Goal: Task Accomplishment & Management: Use online tool/utility

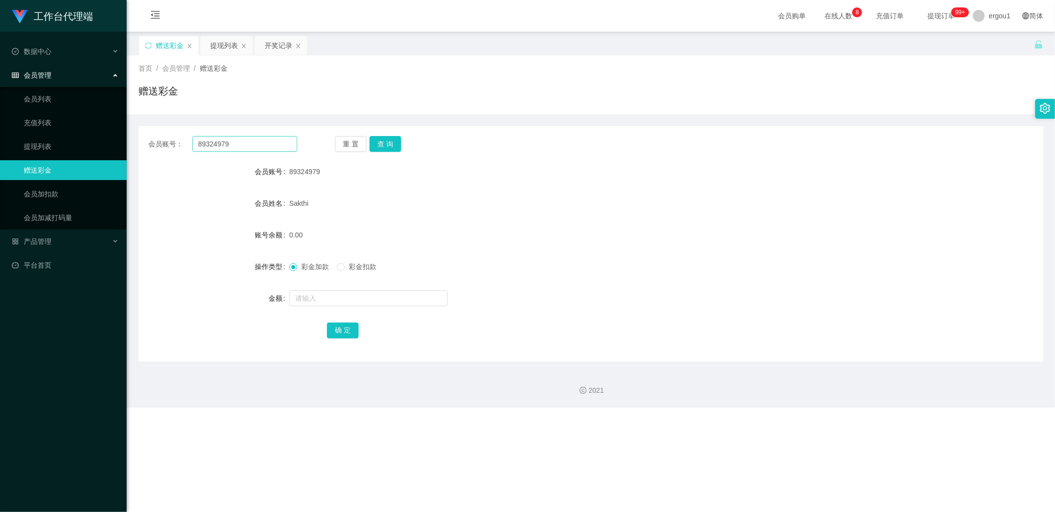
click at [227, 145] on input "89324979" at bounding box center [244, 144] width 105 height 16
type input "Liangzhen"
click at [384, 142] on button "查 询" at bounding box center [385, 144] width 32 height 16
click at [310, 293] on input "text" at bounding box center [368, 298] width 158 height 16
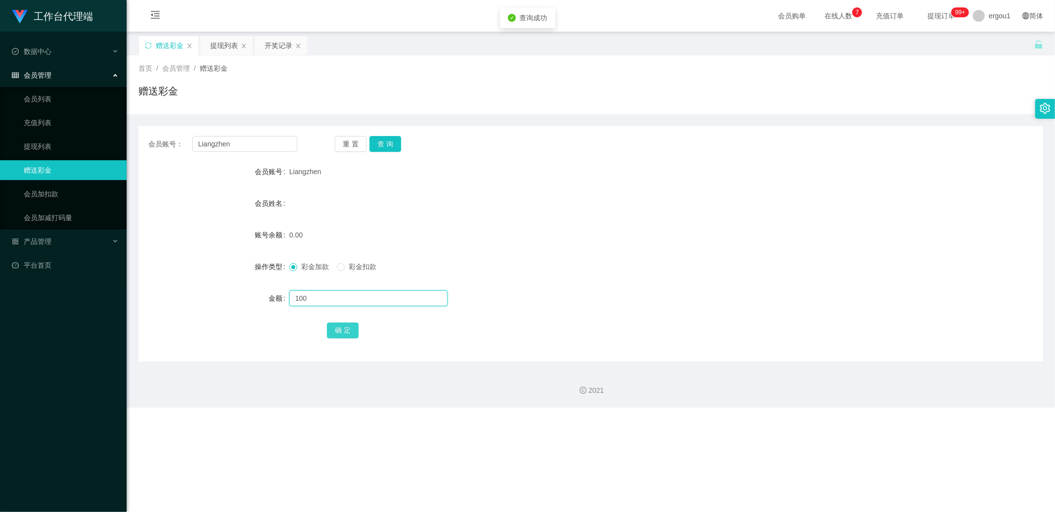
type input "100"
click at [333, 325] on button "确 定" at bounding box center [343, 330] width 32 height 16
click at [397, 140] on button "查 询" at bounding box center [385, 144] width 32 height 16
click at [389, 141] on button "查 询" at bounding box center [385, 144] width 32 height 16
drag, startPoint x: 224, startPoint y: 50, endPoint x: 231, endPoint y: 50, distance: 6.9
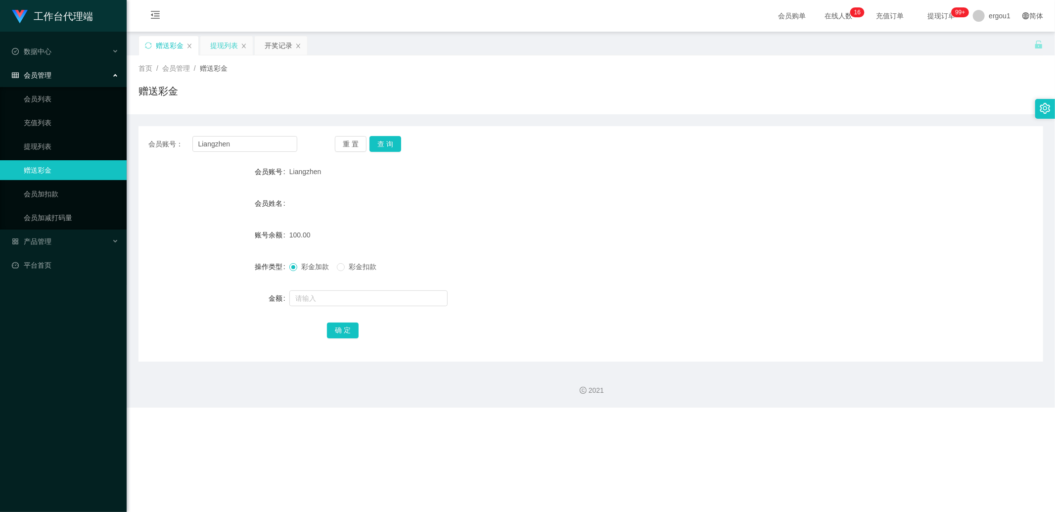
click at [224, 50] on div "提现列表" at bounding box center [224, 45] width 28 height 19
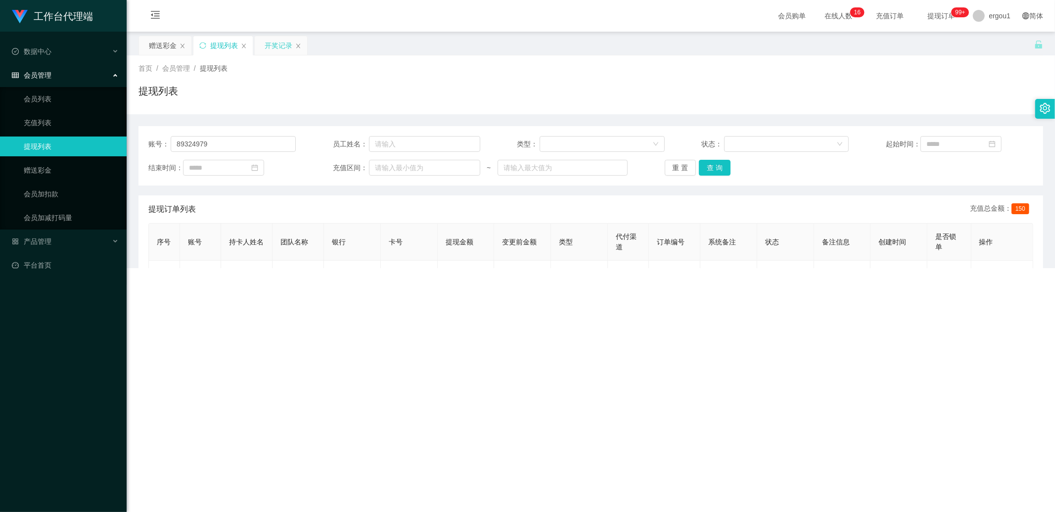
click at [286, 48] on div "开奖记录" at bounding box center [279, 45] width 28 height 19
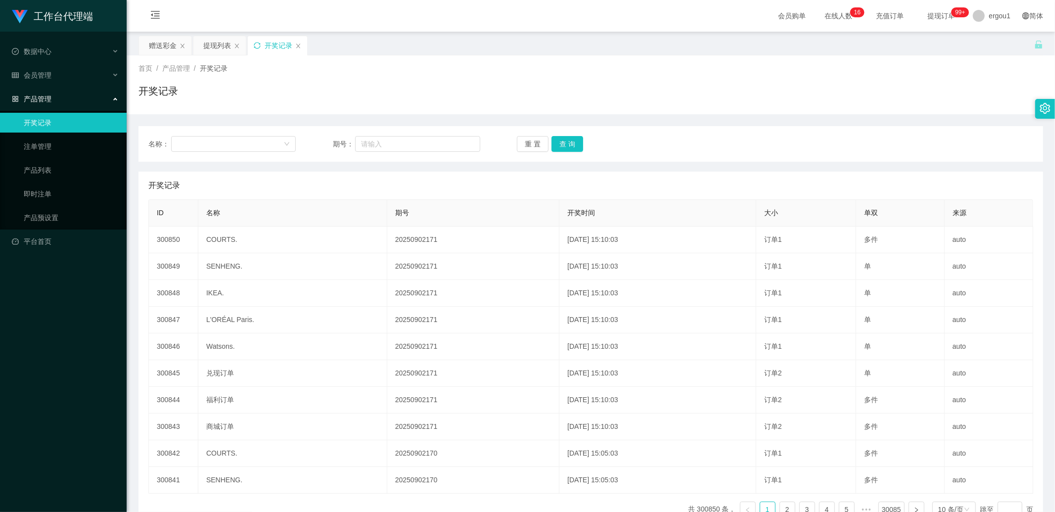
click at [259, 46] on icon "图标: sync" at bounding box center [257, 45] width 7 height 7
click at [201, 45] on div "提现列表" at bounding box center [219, 45] width 52 height 19
click at [166, 49] on div "赠送彩金" at bounding box center [163, 45] width 28 height 19
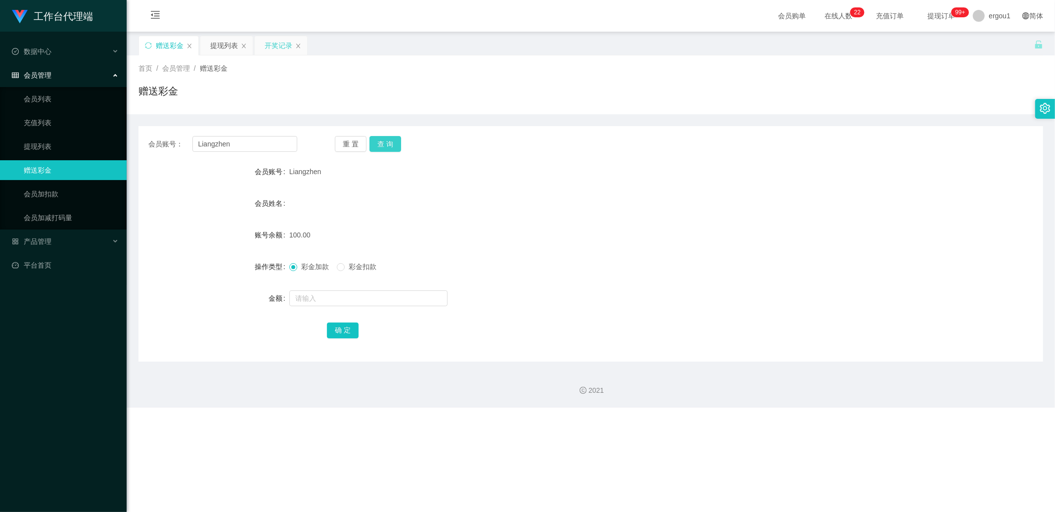
click at [399, 144] on button "查 询" at bounding box center [385, 144] width 32 height 16
click at [396, 141] on button "查 询" at bounding box center [385, 144] width 32 height 16
click at [387, 144] on button "查 询" at bounding box center [385, 144] width 32 height 16
click at [391, 143] on button "查 询" at bounding box center [385, 144] width 32 height 16
click at [390, 150] on button "查 询" at bounding box center [385, 144] width 32 height 16
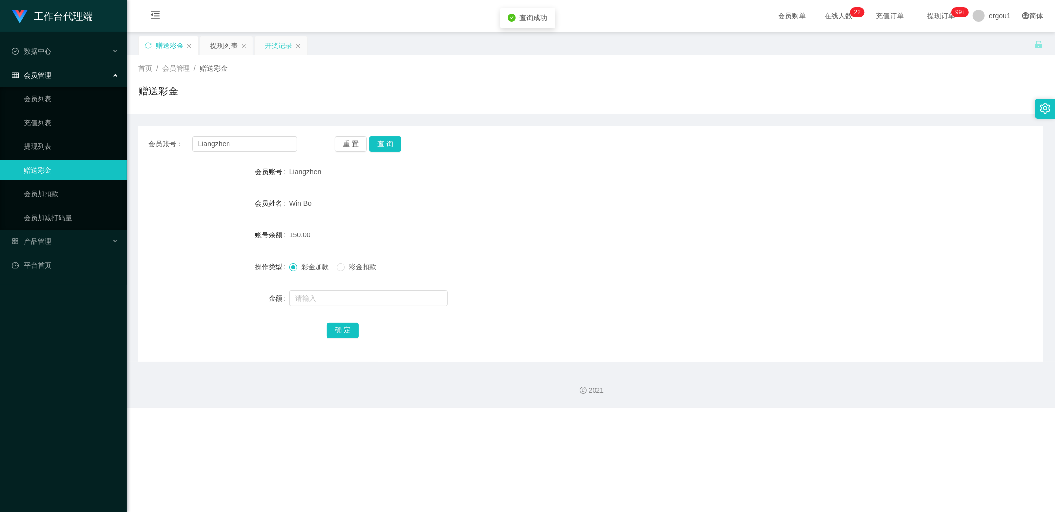
click at [275, 46] on div "开奖记录" at bounding box center [279, 45] width 28 height 19
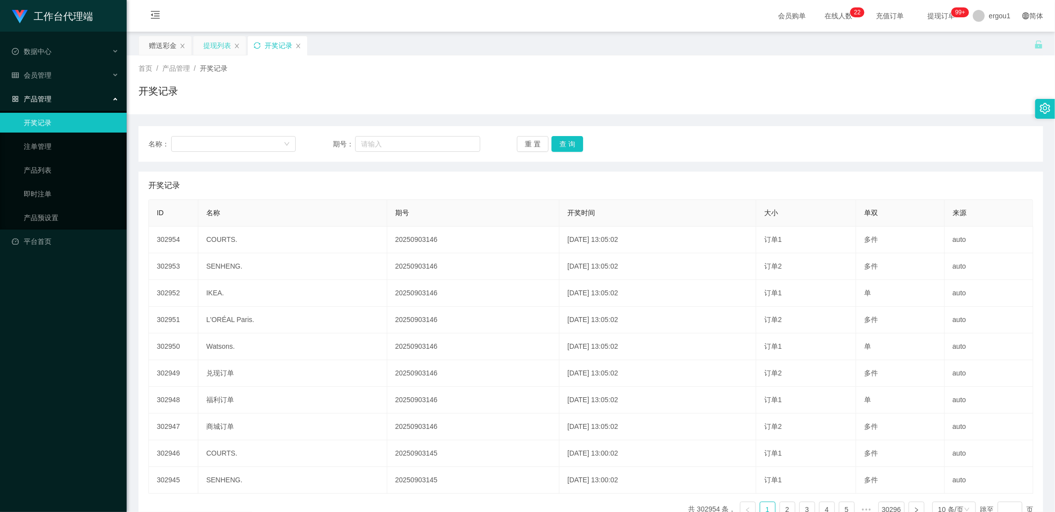
click at [217, 51] on div "提现列表" at bounding box center [217, 45] width 28 height 19
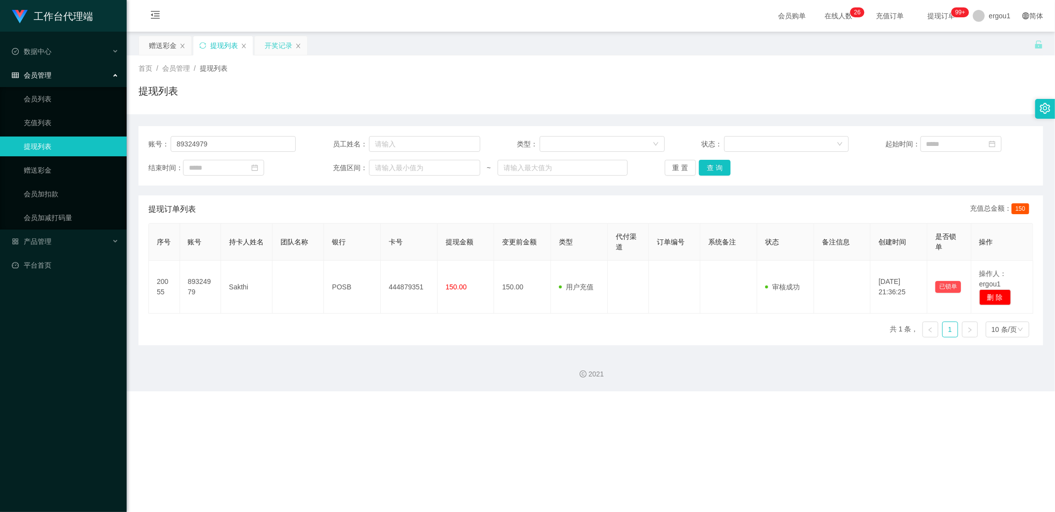
click at [270, 47] on div "开奖记录" at bounding box center [279, 45] width 28 height 19
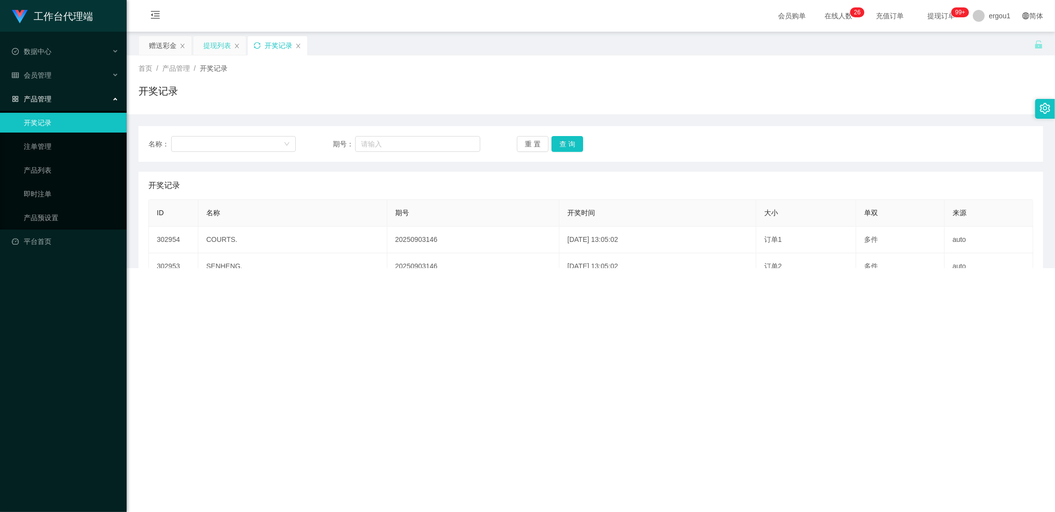
click at [223, 48] on div "提现列表" at bounding box center [217, 45] width 28 height 19
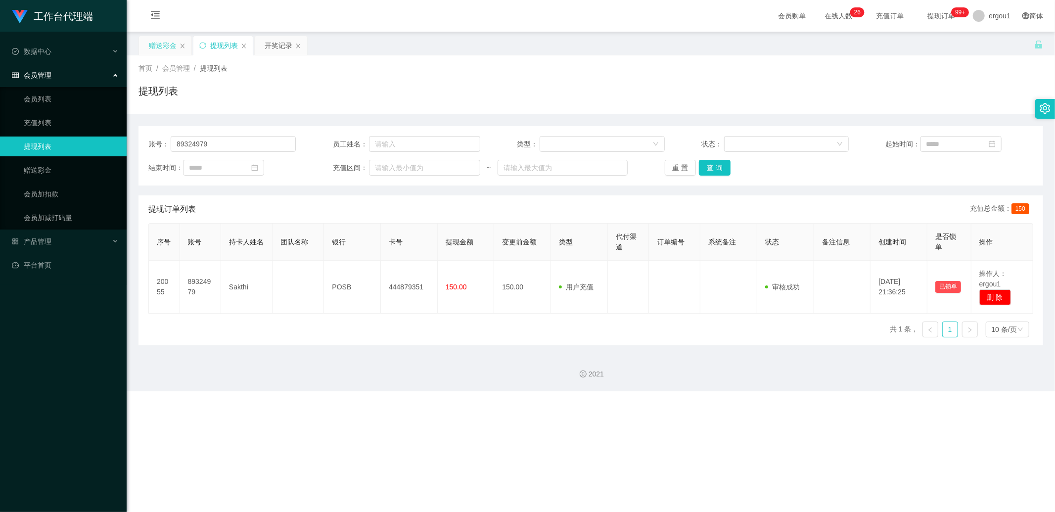
click at [162, 43] on div "赠送彩金" at bounding box center [163, 45] width 28 height 19
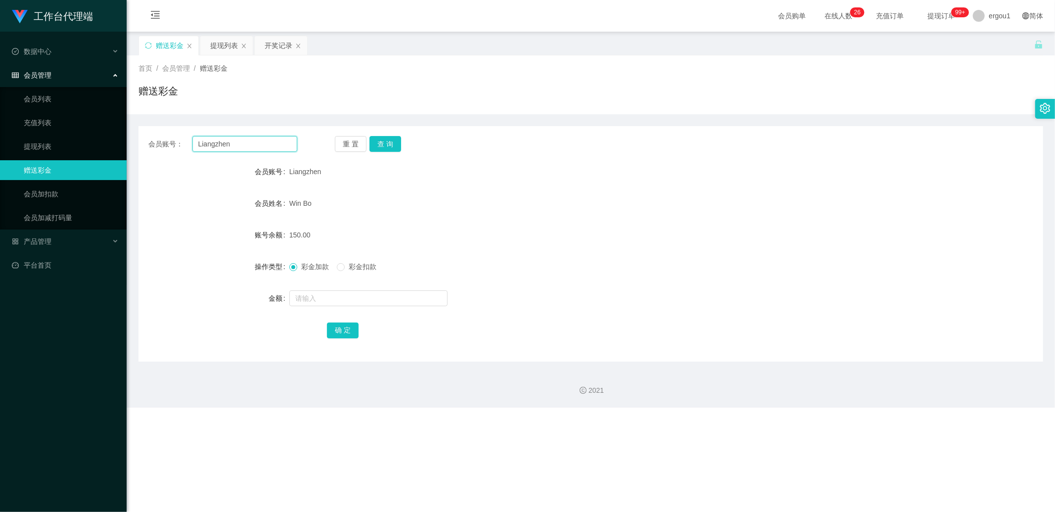
click at [241, 140] on input "Liangzhen" at bounding box center [244, 144] width 105 height 16
click at [209, 40] on div "提现列表" at bounding box center [226, 45] width 52 height 19
click at [221, 51] on div "提现列表" at bounding box center [224, 45] width 28 height 19
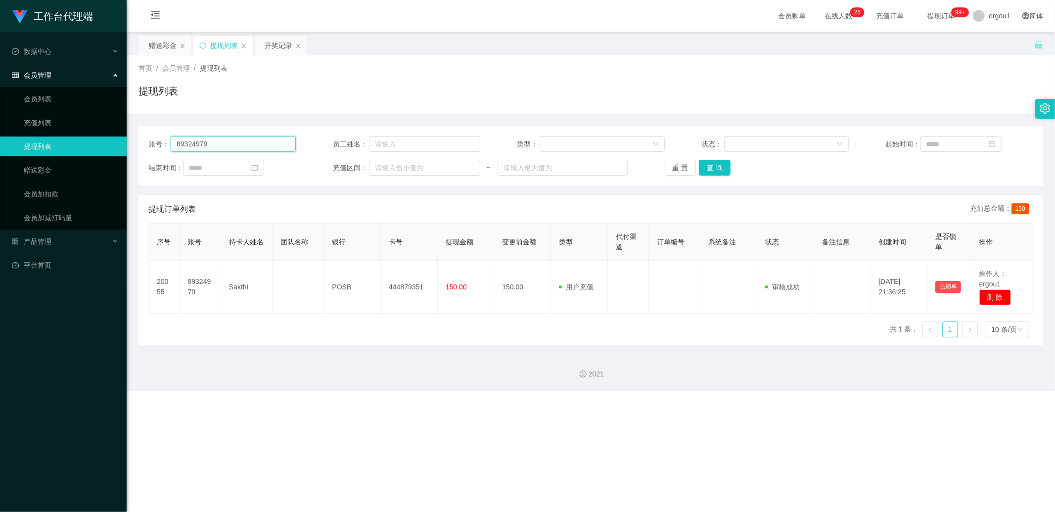
click at [210, 137] on input "89324979" at bounding box center [233, 144] width 125 height 16
paste input "Liangzhen"
type input "Liangzhen"
click at [721, 165] on button "查 询" at bounding box center [715, 168] width 32 height 16
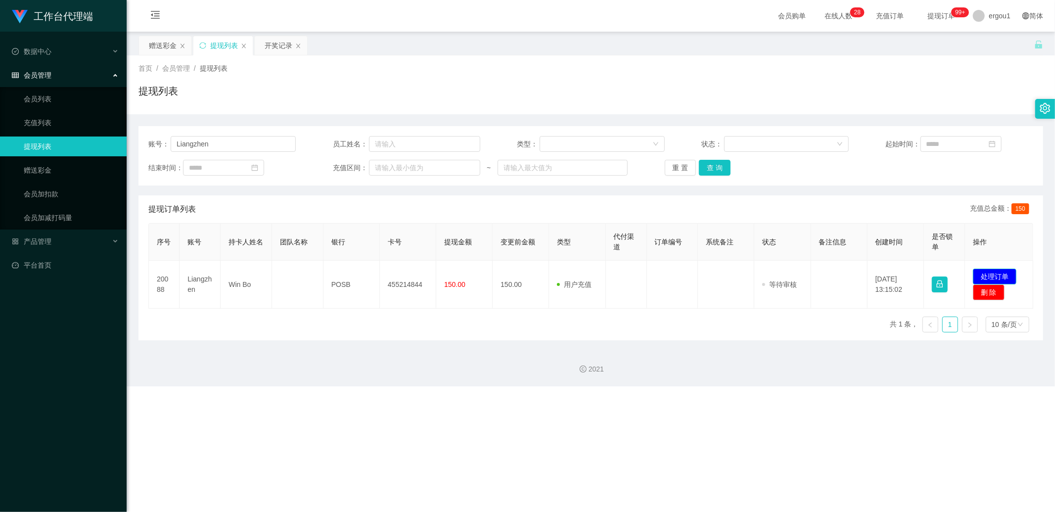
drag, startPoint x: 973, startPoint y: 273, endPoint x: 944, endPoint y: 267, distance: 29.9
click at [973, 273] on button "处理订单" at bounding box center [995, 277] width 44 height 16
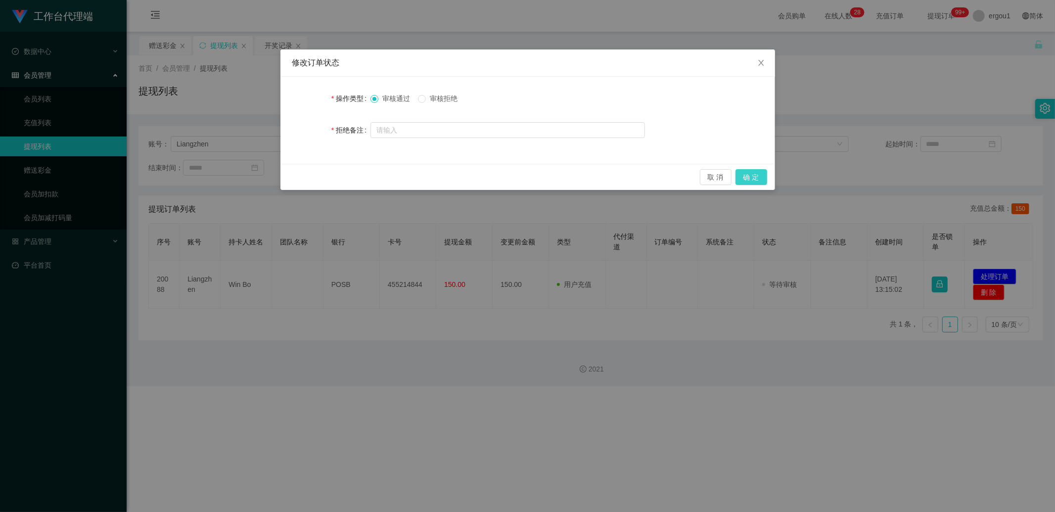
click at [753, 174] on button "确 定" at bounding box center [751, 177] width 32 height 16
